Goal: Navigation & Orientation: Find specific page/section

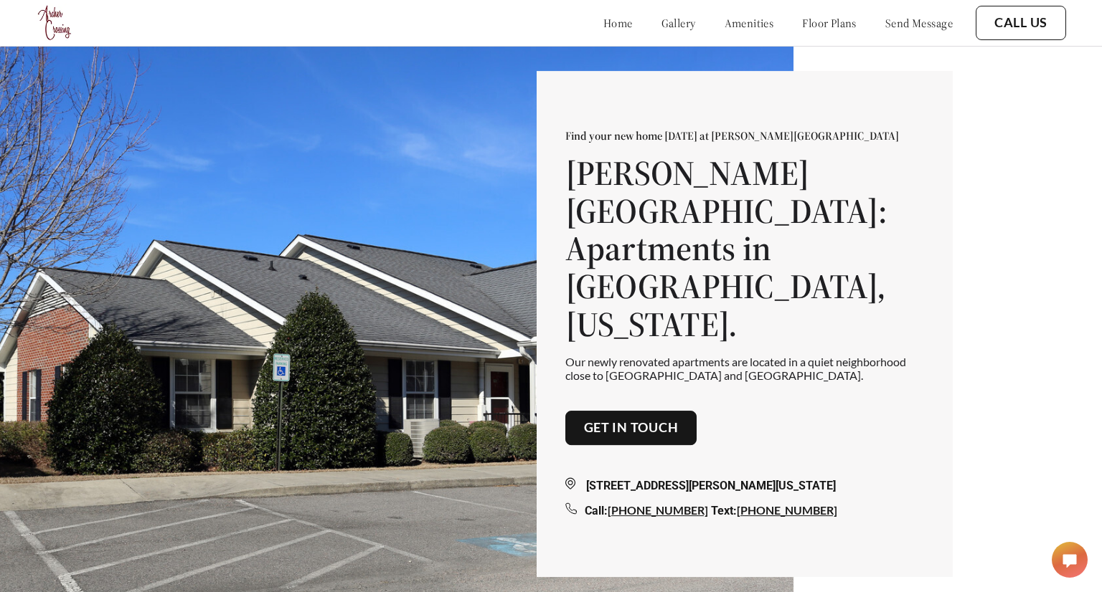
click at [603, 22] on link "home" at bounding box center [617, 23] width 29 height 14
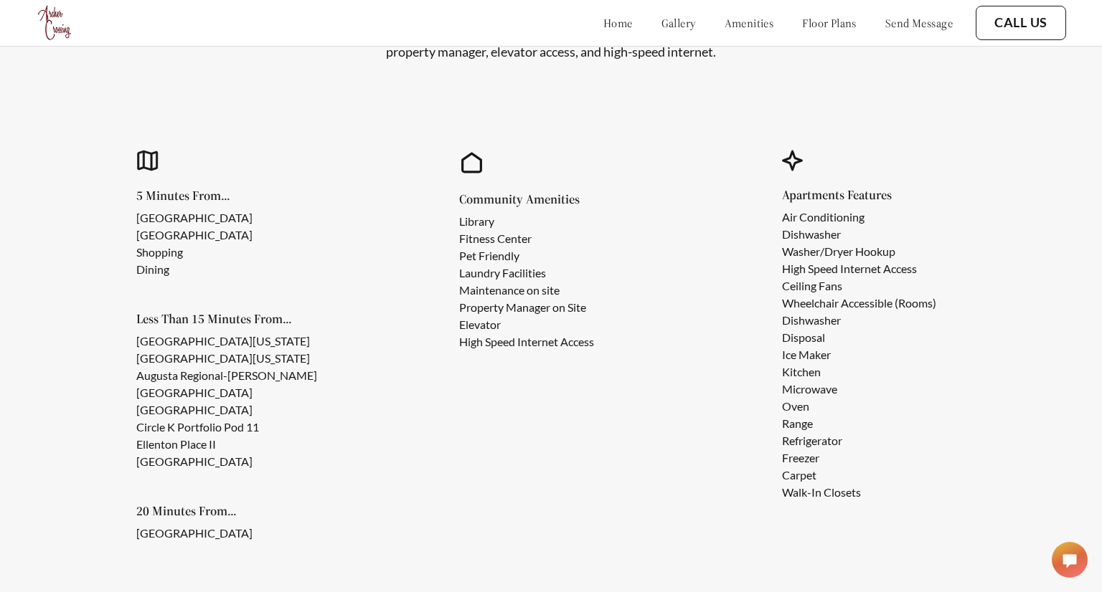
scroll to position [1340, 0]
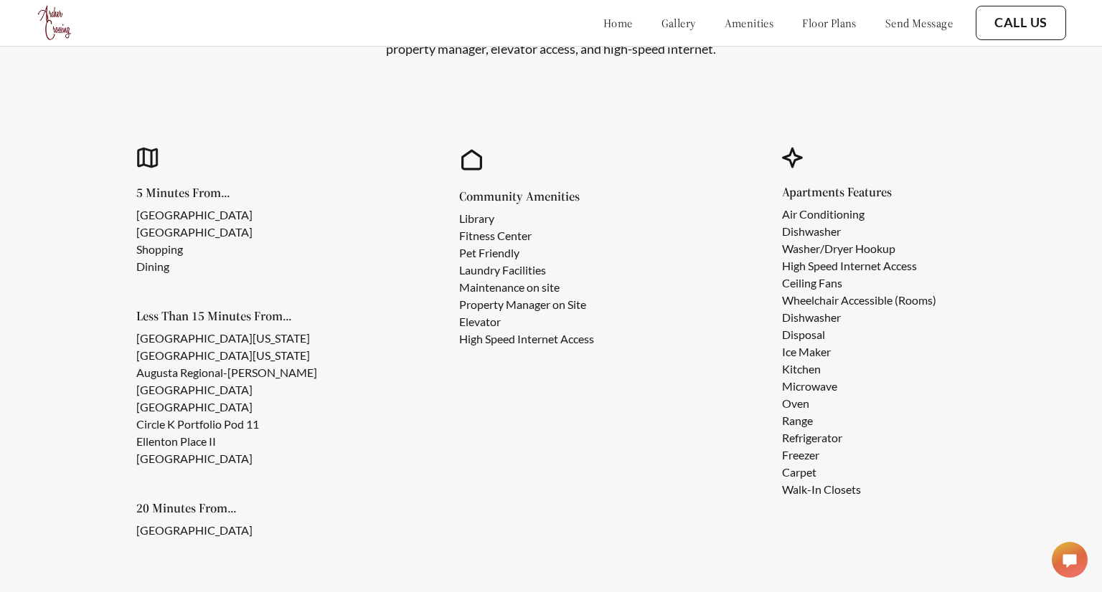
click at [603, 21] on link "home" at bounding box center [617, 23] width 29 height 14
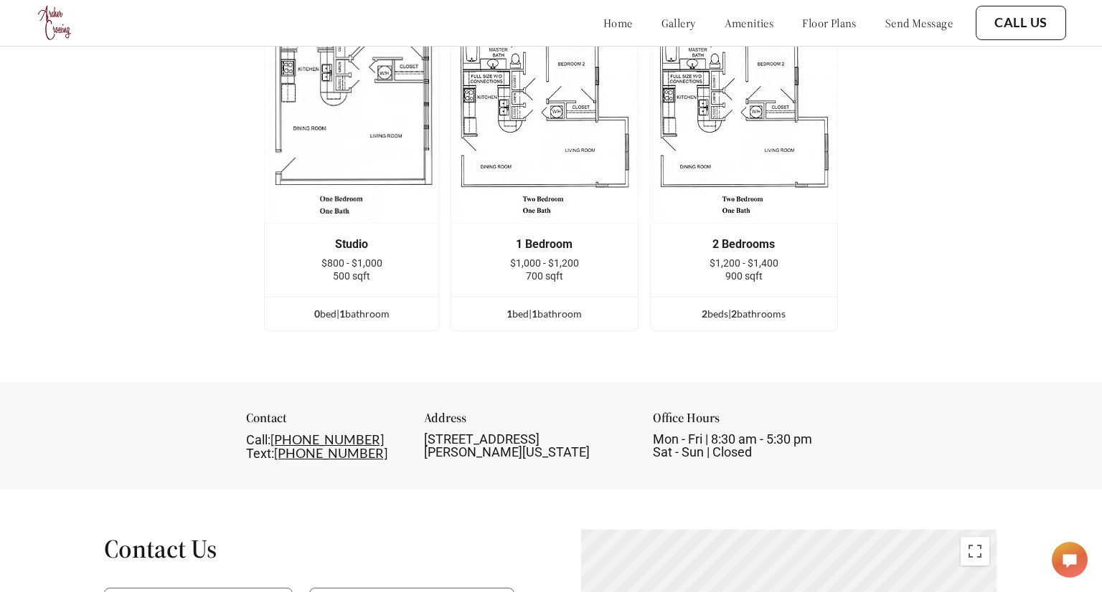
scroll to position [2102, 0]
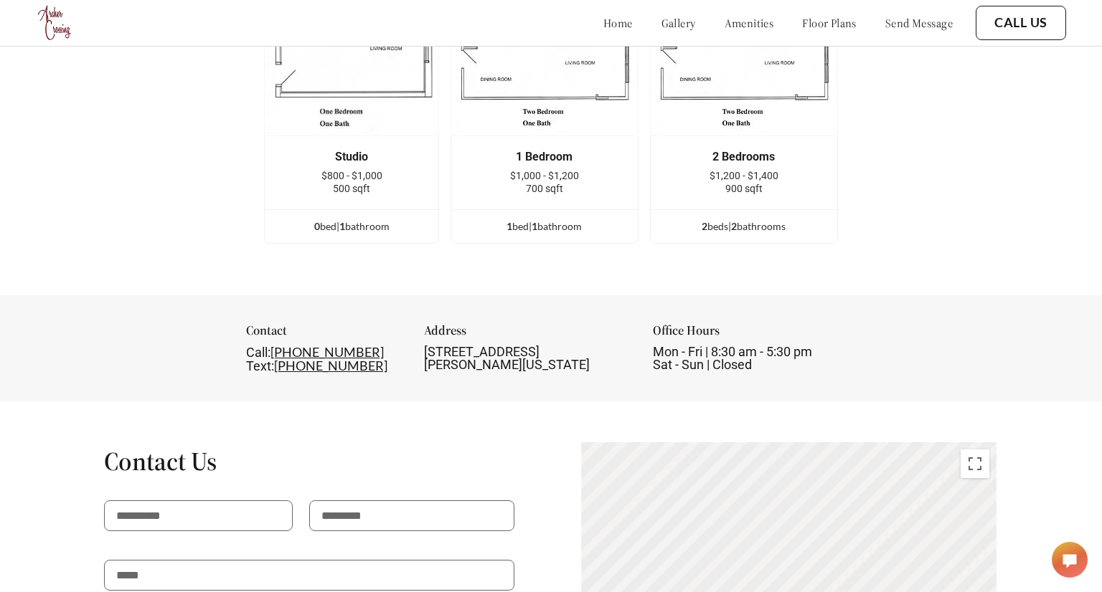
scroll to position [2189, 0]
click at [549, 351] on div "[STREET_ADDRESS][PERSON_NAME][US_STATE]" at bounding box center [526, 359] width 204 height 26
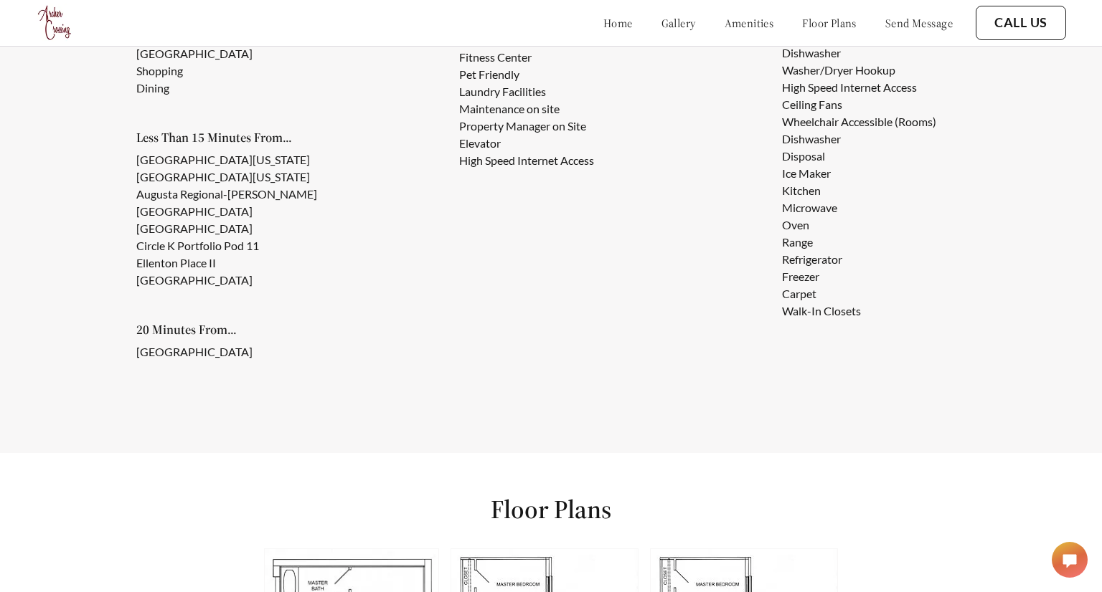
scroll to position [1378, 0]
